Goal: Information Seeking & Learning: Learn about a topic

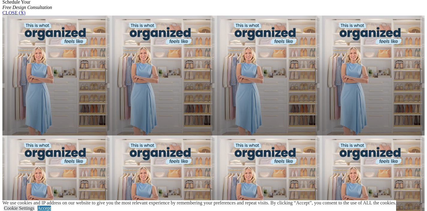
scroll to position [405, 0]
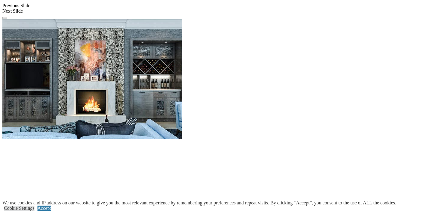
scroll to position [567, 0]
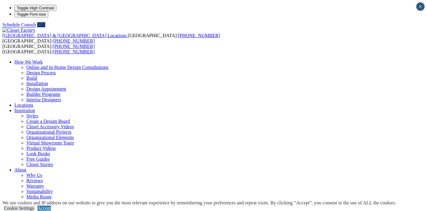
scroll to position [0, 0]
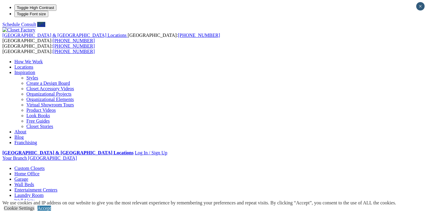
click at [71, 92] on link "Organizational Projects" at bounding box center [48, 94] width 45 height 5
